Goal: Check status: Check status

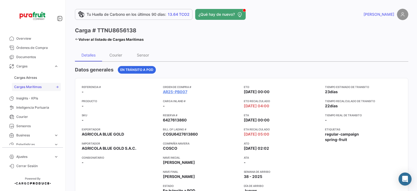
click at [23, 85] on span "Cargas Marítimas" at bounding box center [27, 87] width 27 height 5
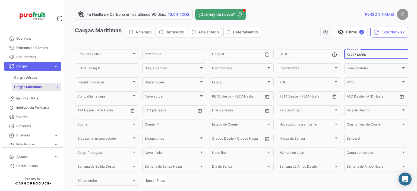
click at [351, 54] on input "6427613860" at bounding box center [376, 55] width 59 height 4
paste input "27634924"
type input "2763492460"
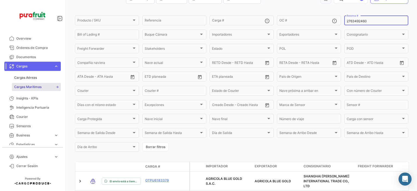
scroll to position [63, 0]
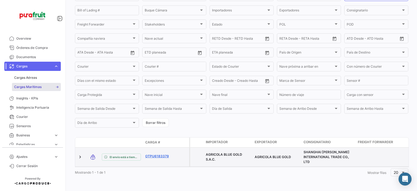
click at [150, 154] on link "OTPU6183379" at bounding box center [159, 156] width 28 height 5
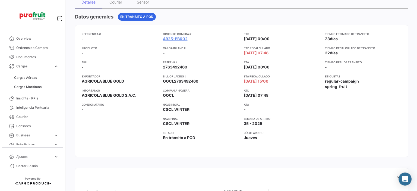
scroll to position [136, 0]
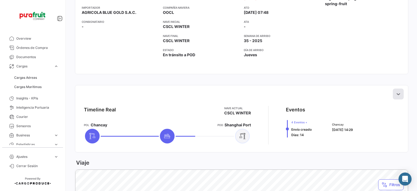
click at [396, 95] on icon at bounding box center [398, 93] width 5 height 5
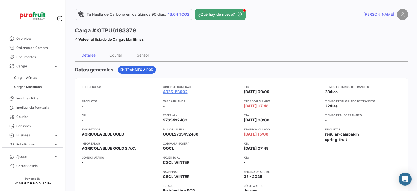
scroll to position [0, 0]
